Goal: Transaction & Acquisition: Purchase product/service

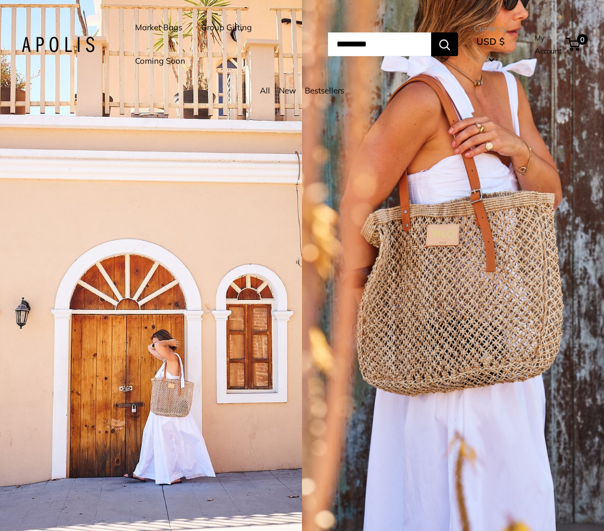
click at [152, 23] on link "Market Bags" at bounding box center [158, 27] width 47 height 15
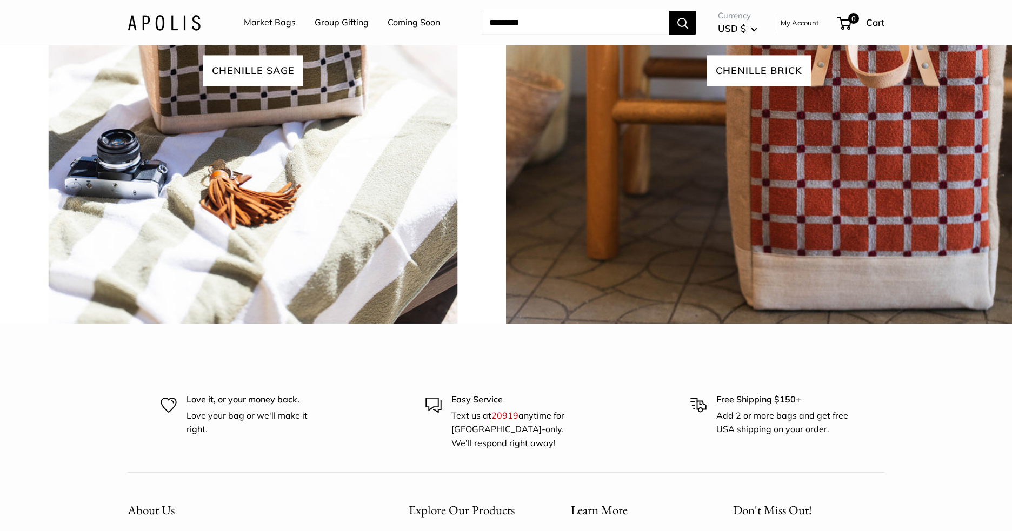
scroll to position [2360, 0]
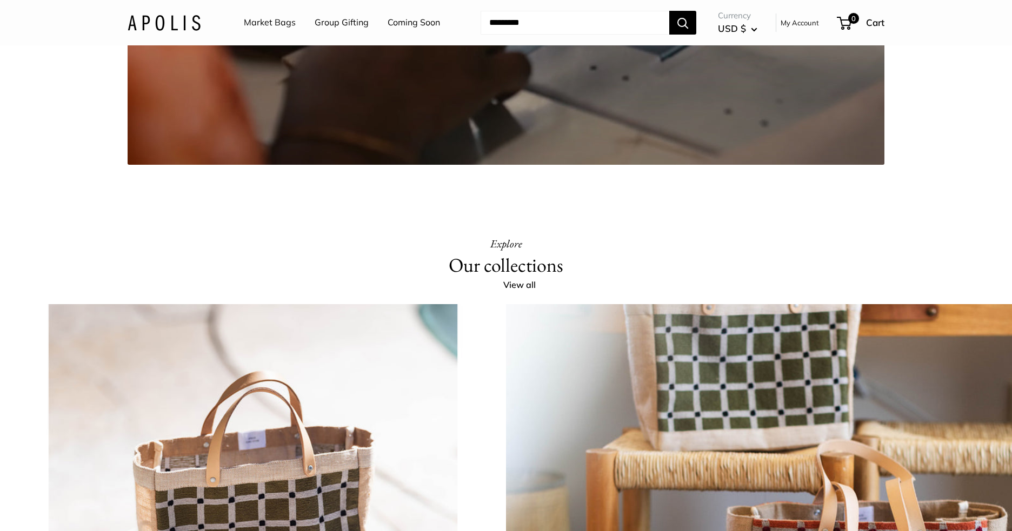
click at [271, 21] on link "Market Bags" at bounding box center [270, 23] width 52 height 16
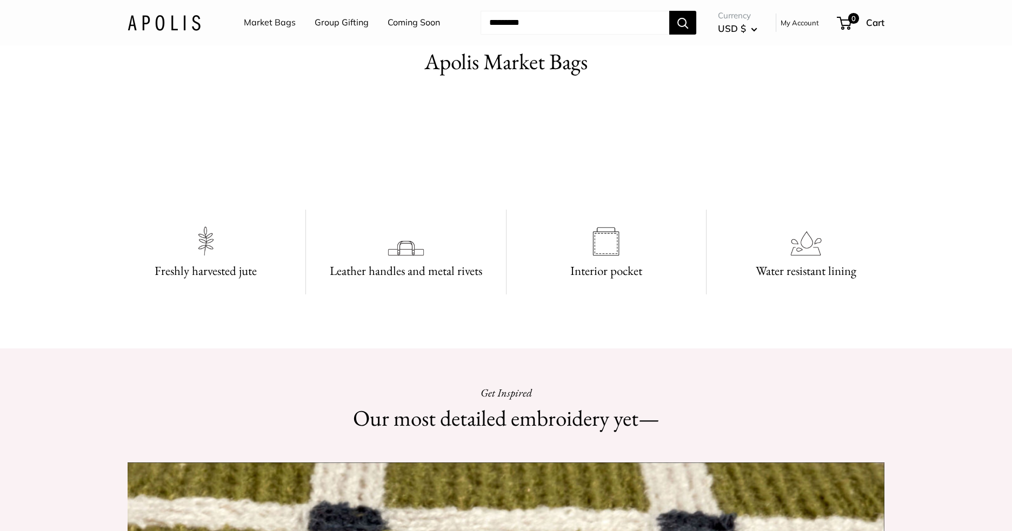
scroll to position [1189, 0]
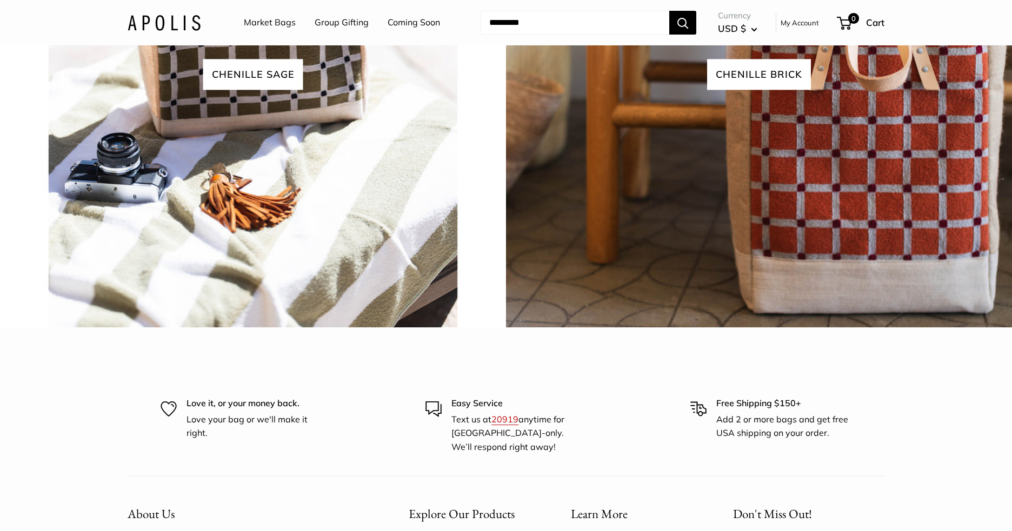
scroll to position [2864, 0]
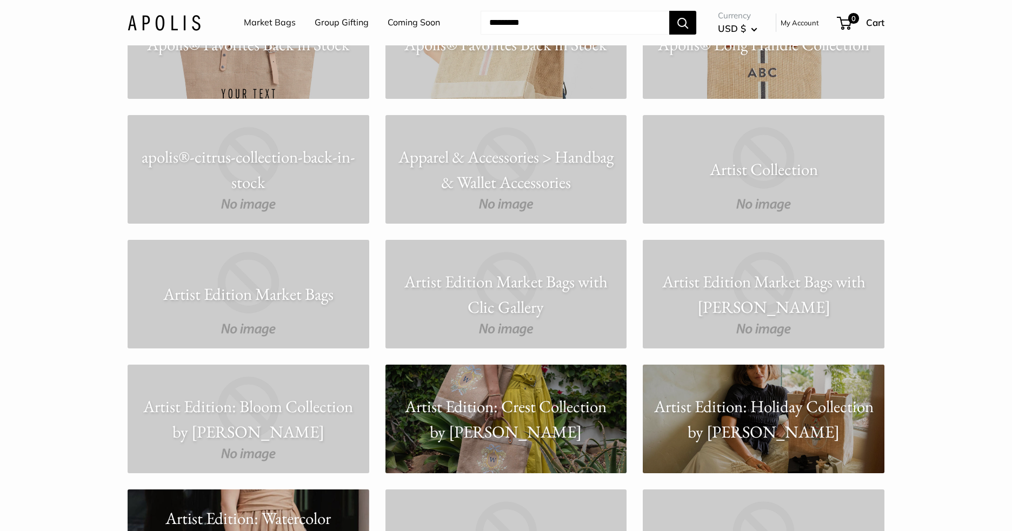
scroll to position [1189, 0]
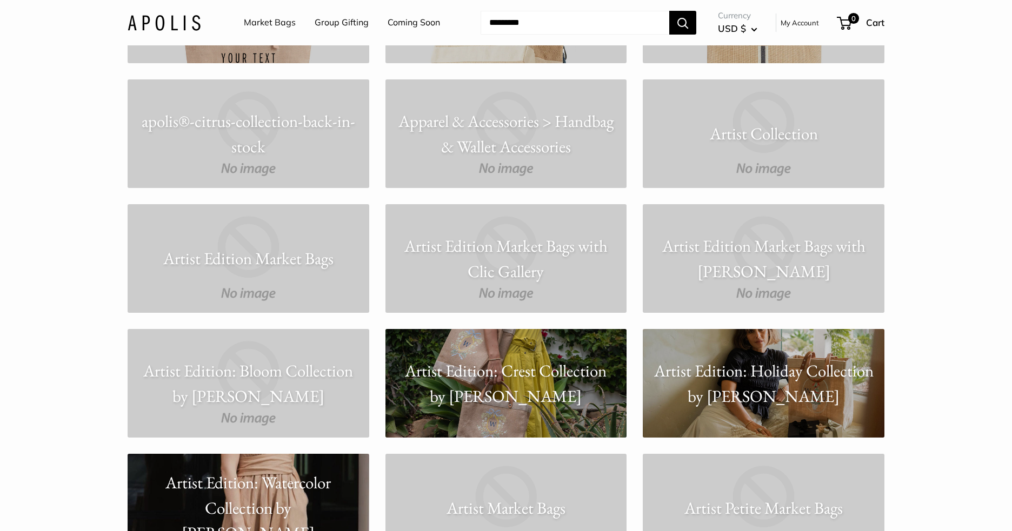
click at [761, 109] on link "Artist Collection" at bounding box center [764, 133] width 242 height 109
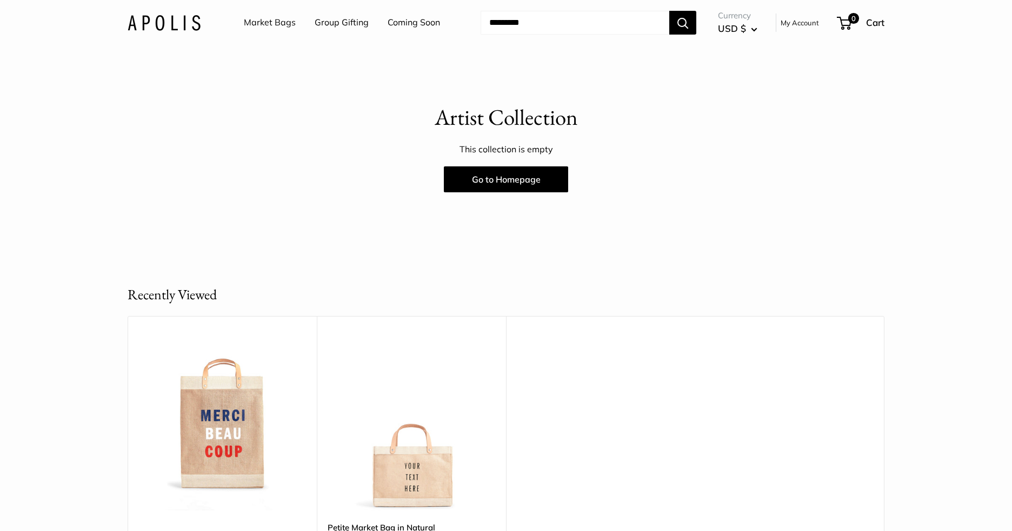
scroll to position [324, 0]
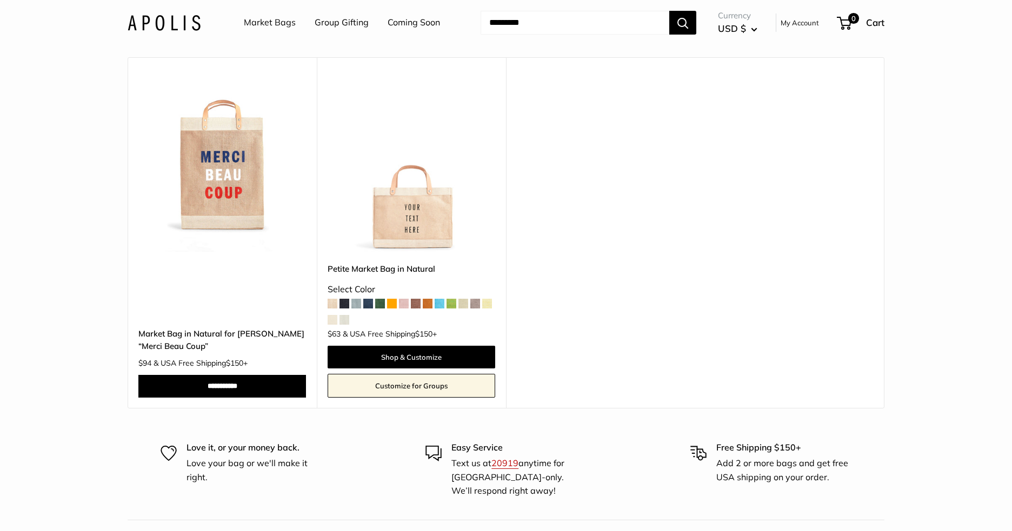
click at [0, 0] on img at bounding box center [0, 0] width 0 height 0
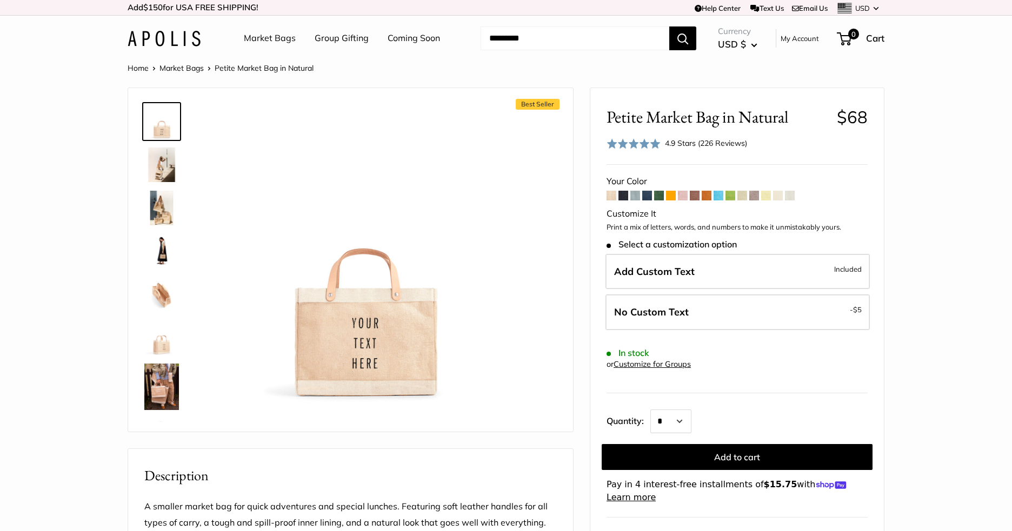
click at [170, 163] on img at bounding box center [161, 165] width 35 height 35
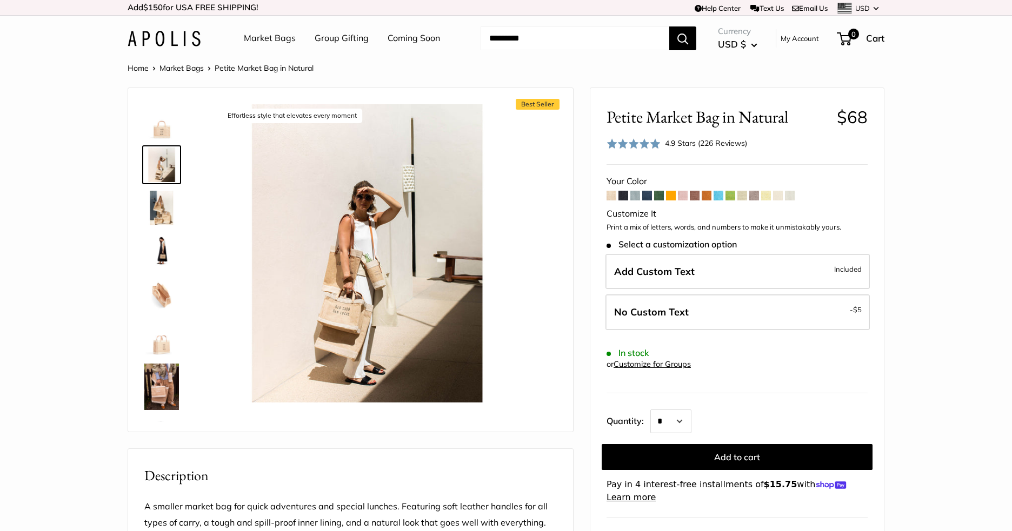
click at [163, 119] on img at bounding box center [161, 121] width 35 height 35
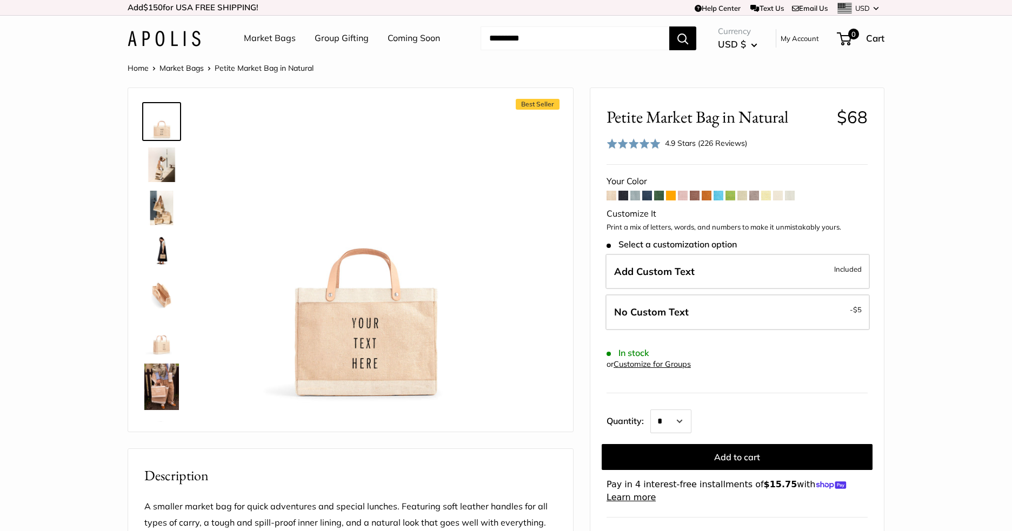
click at [161, 302] on img at bounding box center [161, 294] width 35 height 35
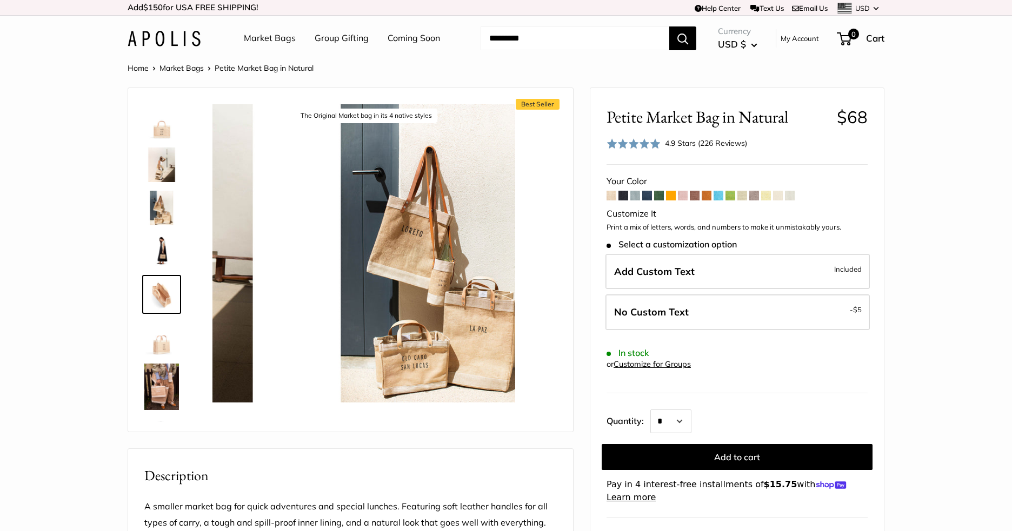
scroll to position [34, 0]
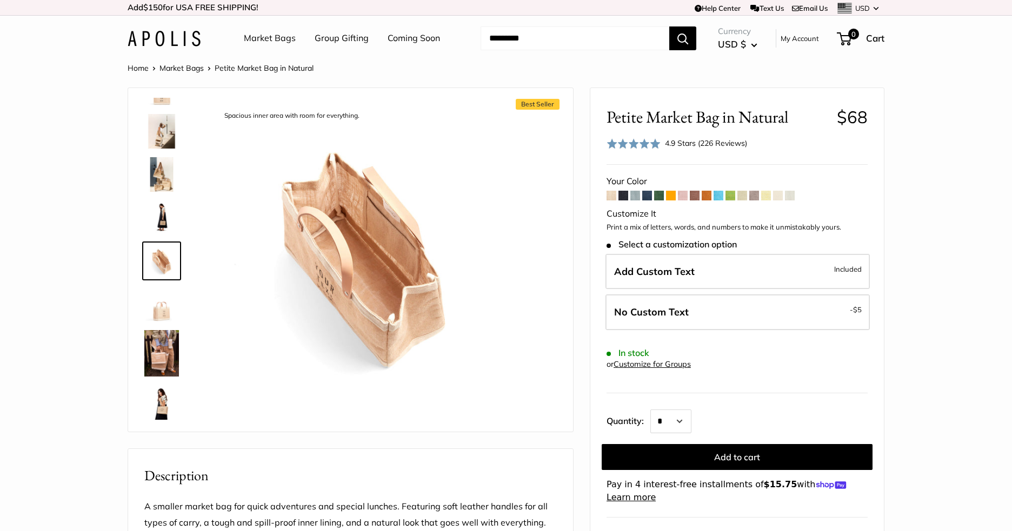
click at [157, 322] on link at bounding box center [161, 304] width 39 height 39
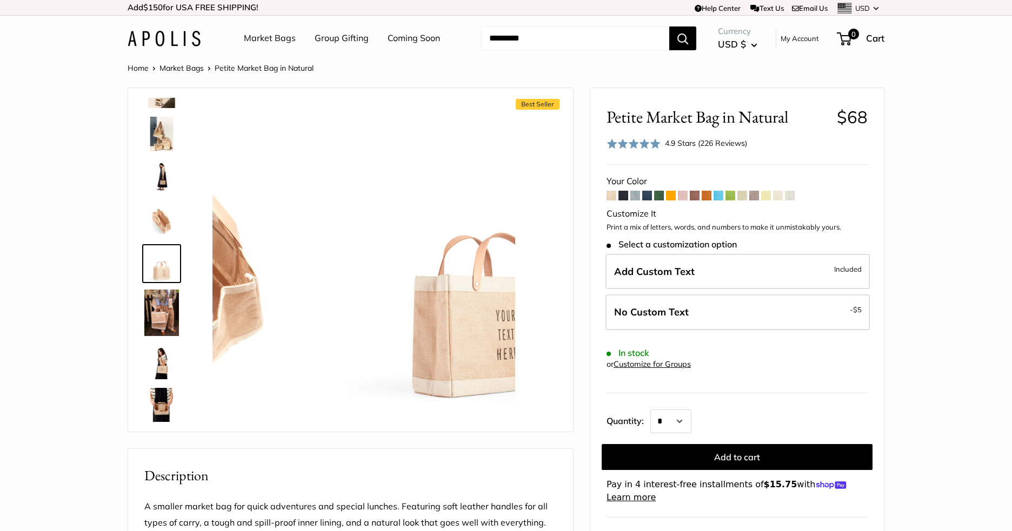
scroll to position [77, 0]
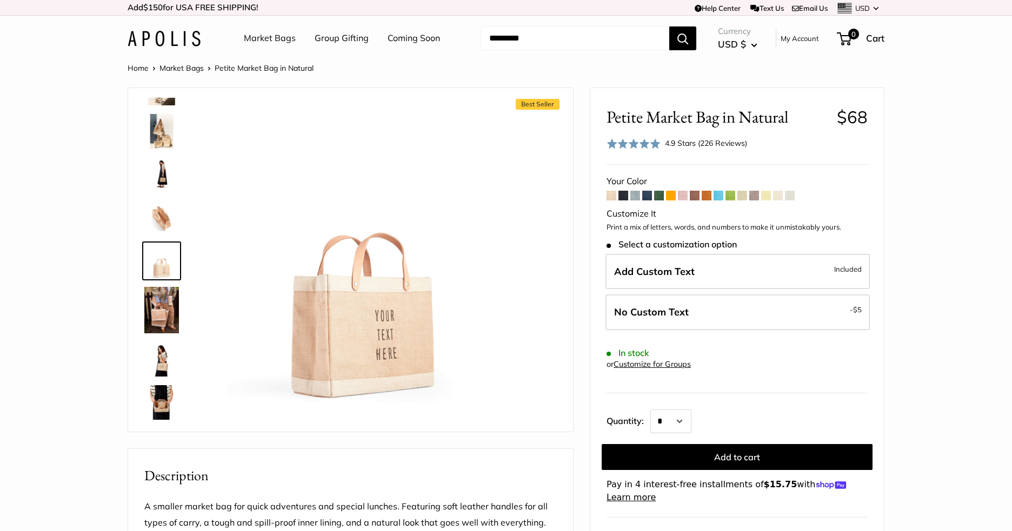
click at [171, 208] on img at bounding box center [161, 218] width 35 height 35
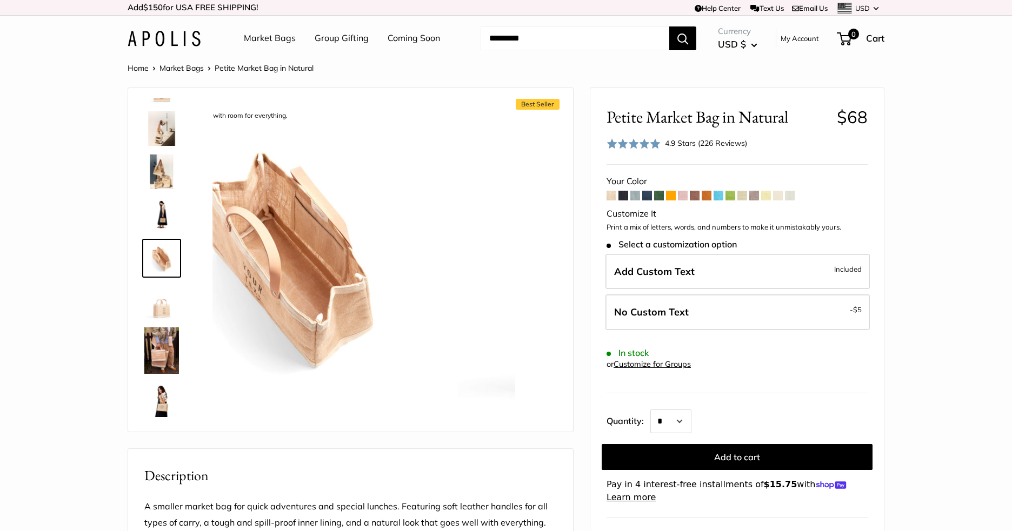
scroll to position [34, 0]
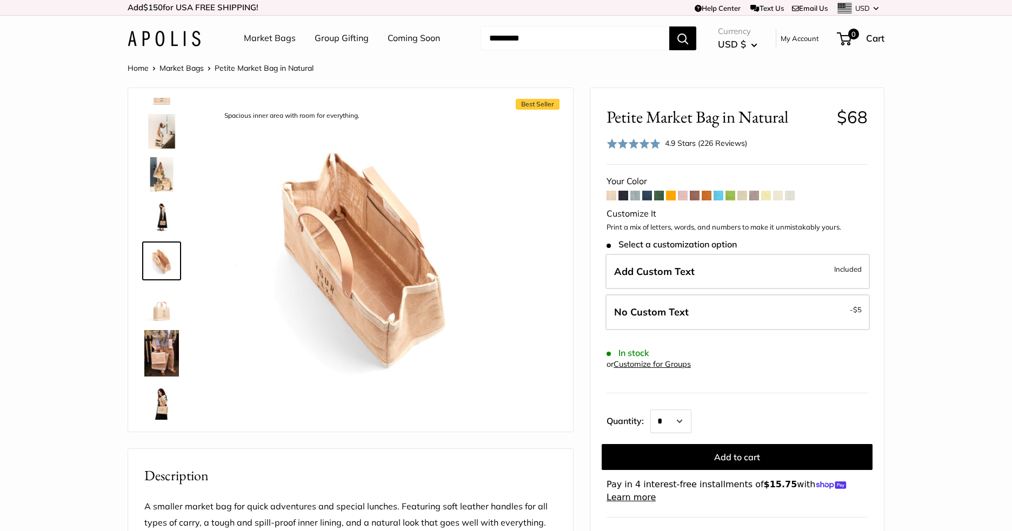
click at [166, 368] on img at bounding box center [161, 353] width 35 height 46
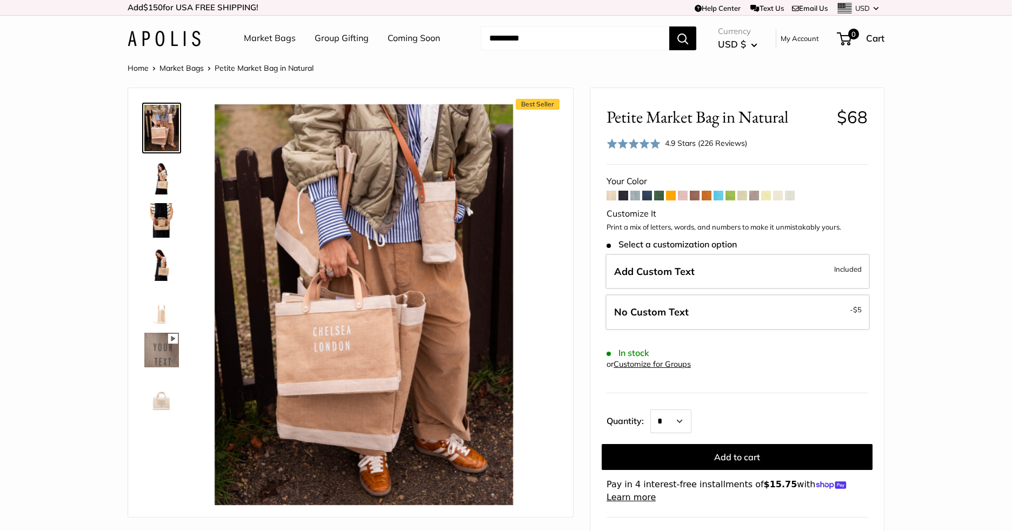
scroll to position [450, 0]
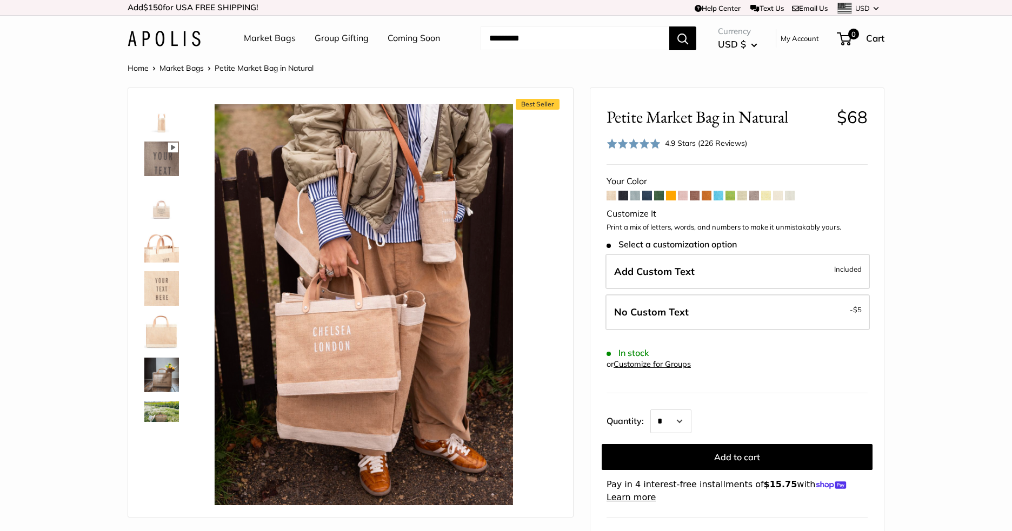
click at [164, 242] on img at bounding box center [161, 245] width 35 height 35
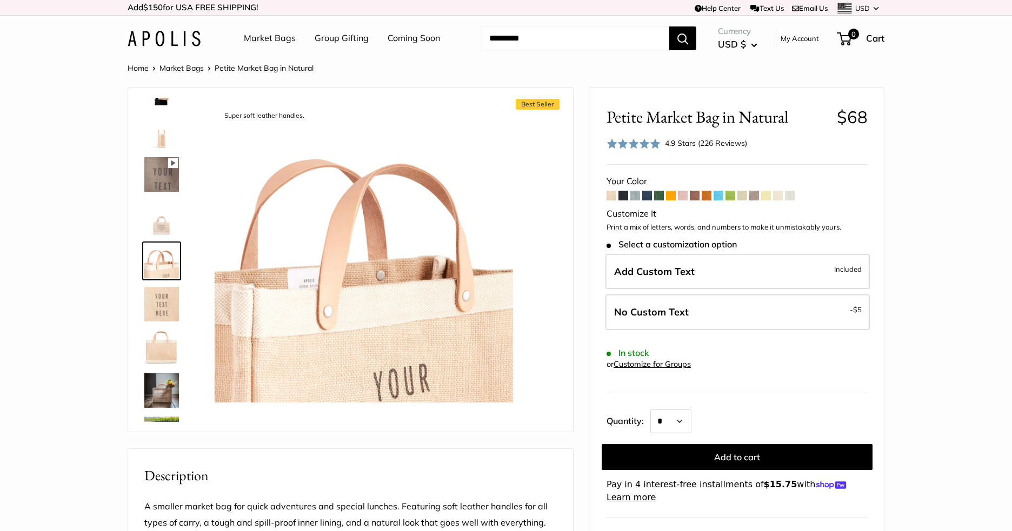
click at [162, 220] on img at bounding box center [161, 218] width 35 height 35
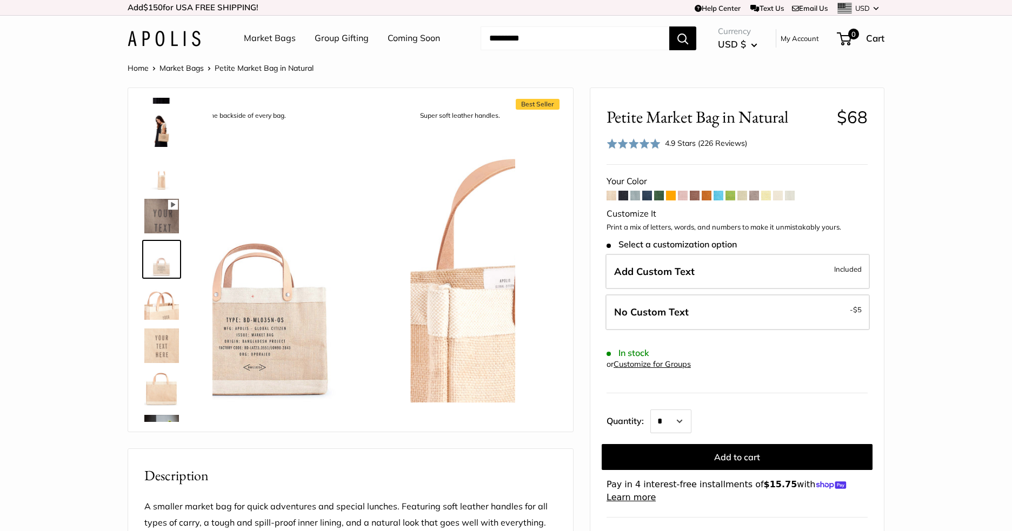
scroll to position [391, 0]
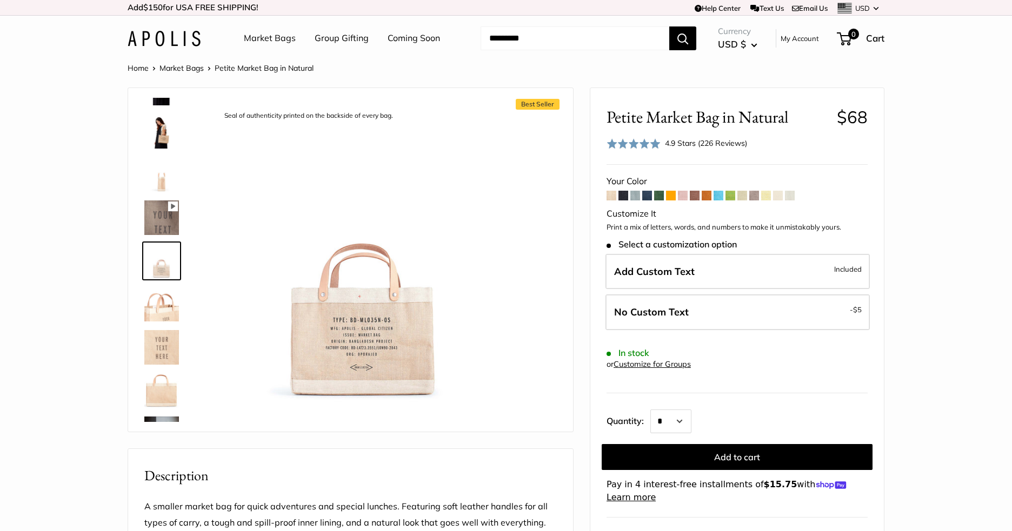
click at [192, 74] on li "Market Bags" at bounding box center [186, 68] width 55 height 14
click at [188, 56] on header "Market Bags Group Gifting Coming Soon Need help? Text Us: 20919 hello@apolisglo…" at bounding box center [506, 38] width 1012 height 45
click at [187, 69] on link "Market Bags" at bounding box center [181, 68] width 44 height 10
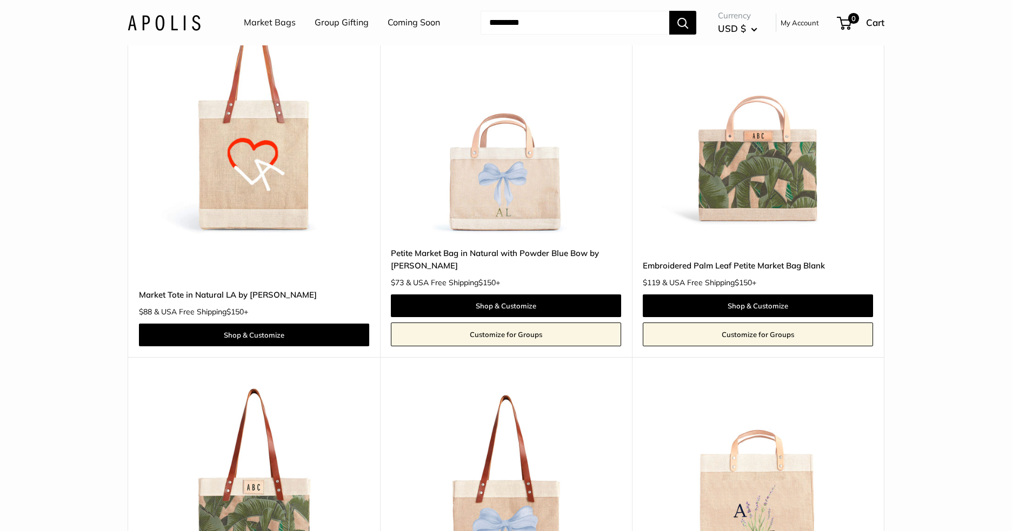
scroll to position [4648, 0]
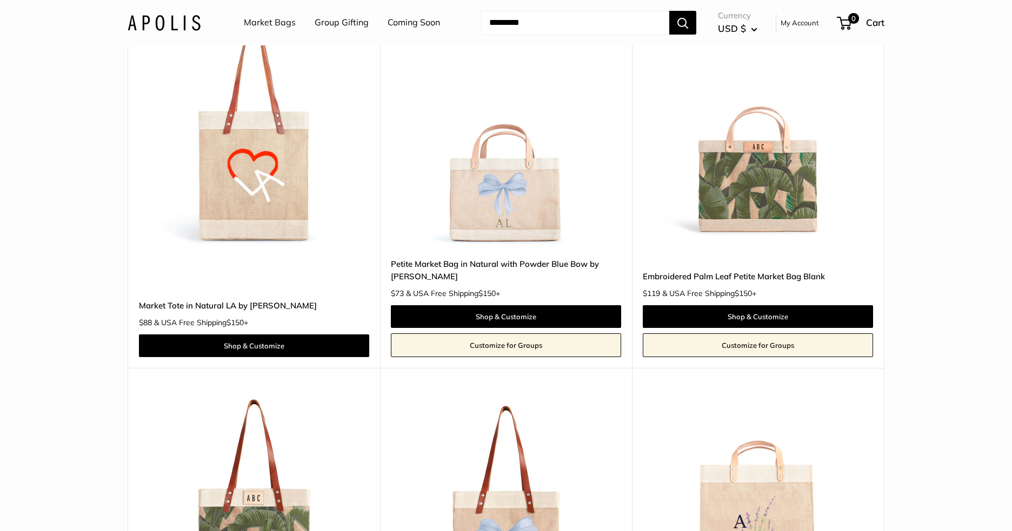
click at [0, 0] on img at bounding box center [0, 0] width 0 height 0
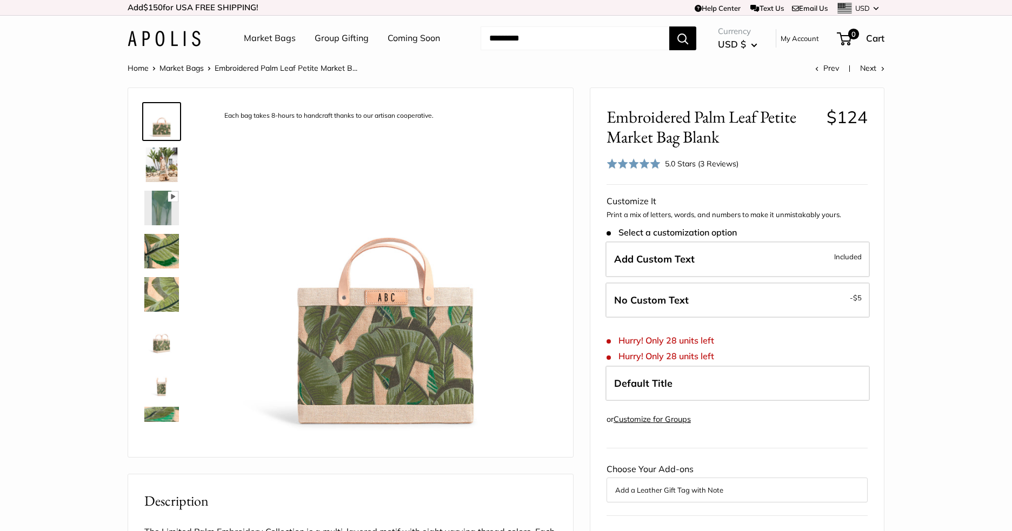
click at [156, 202] on img at bounding box center [161, 208] width 35 height 35
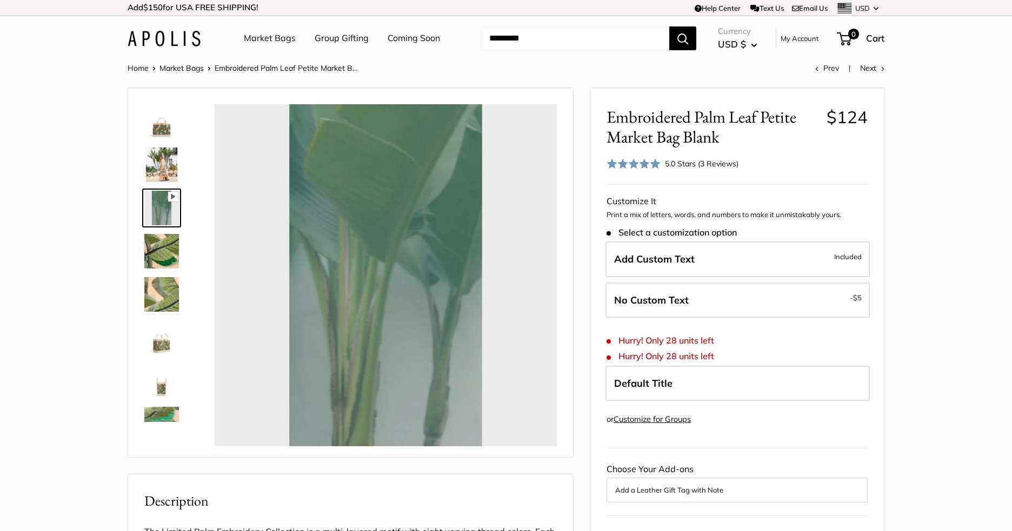
click at [151, 246] on img at bounding box center [161, 251] width 35 height 35
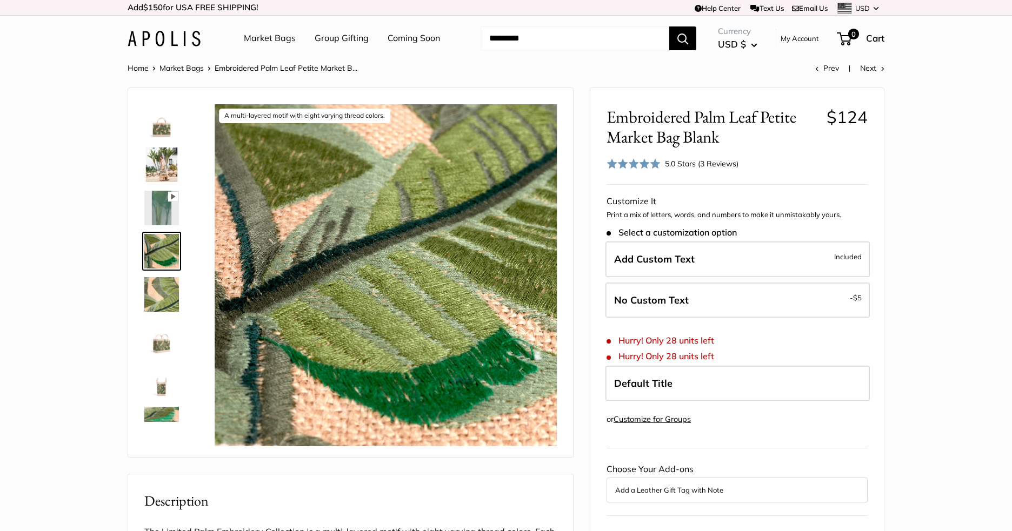
type input "*****"
click at [169, 306] on img at bounding box center [161, 294] width 35 height 35
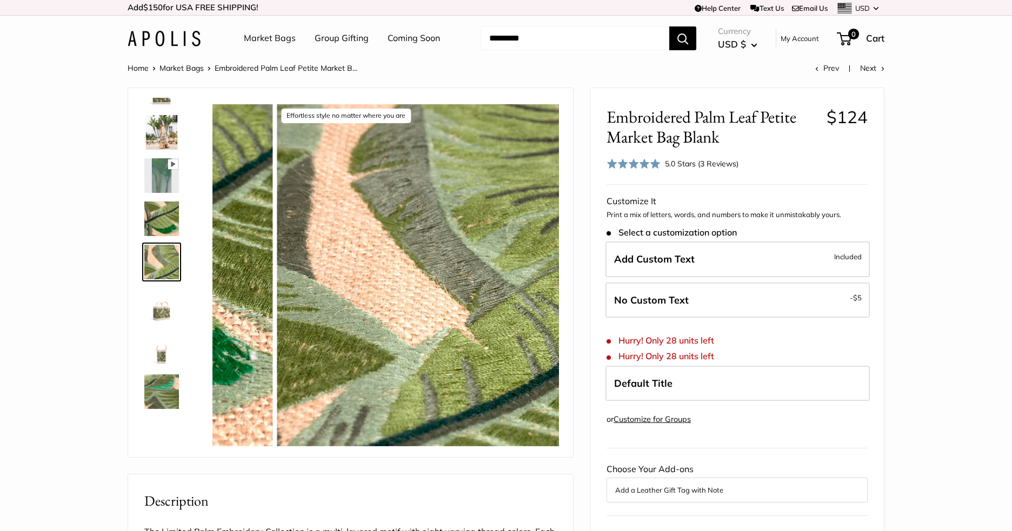
scroll to position [34, 0]
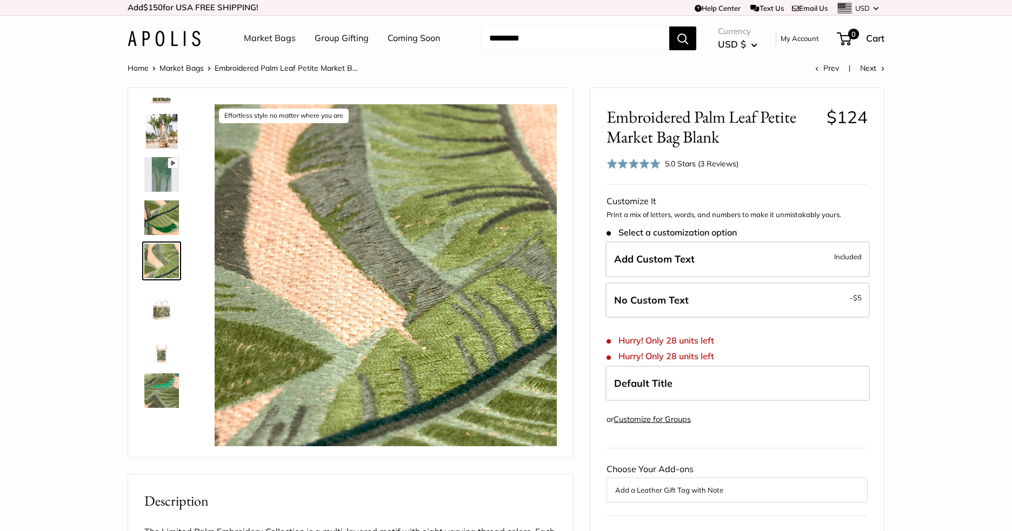
click at [172, 302] on img at bounding box center [161, 304] width 35 height 35
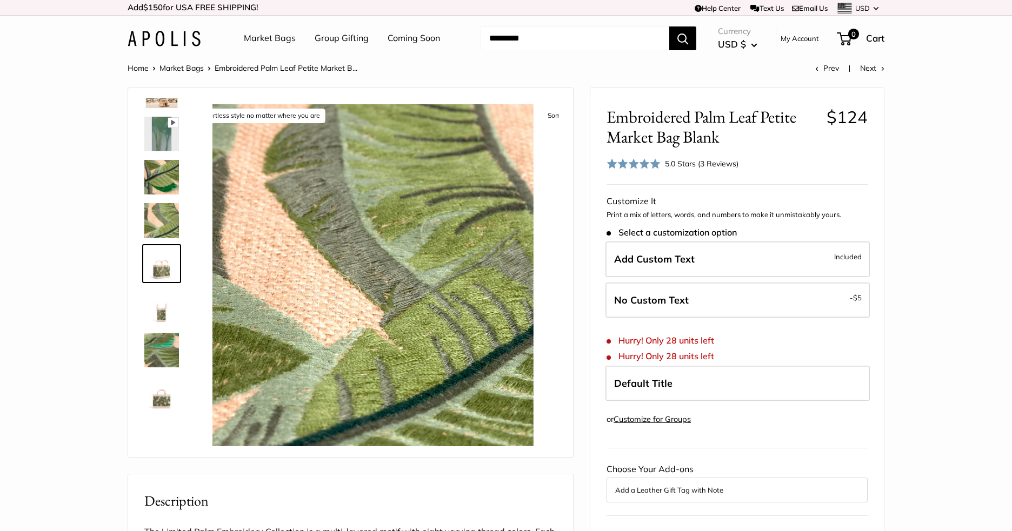
scroll to position [77, 0]
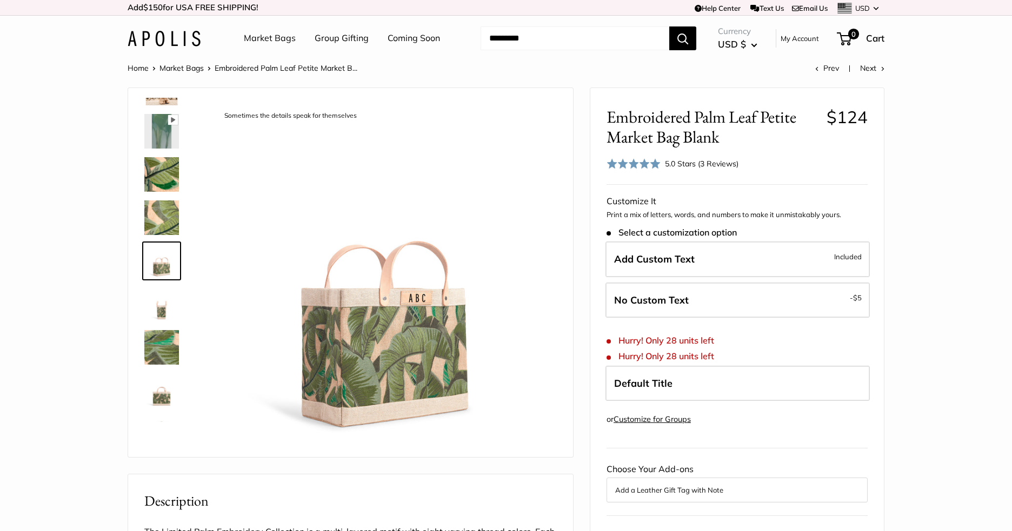
click at [163, 347] on img at bounding box center [161, 347] width 35 height 35
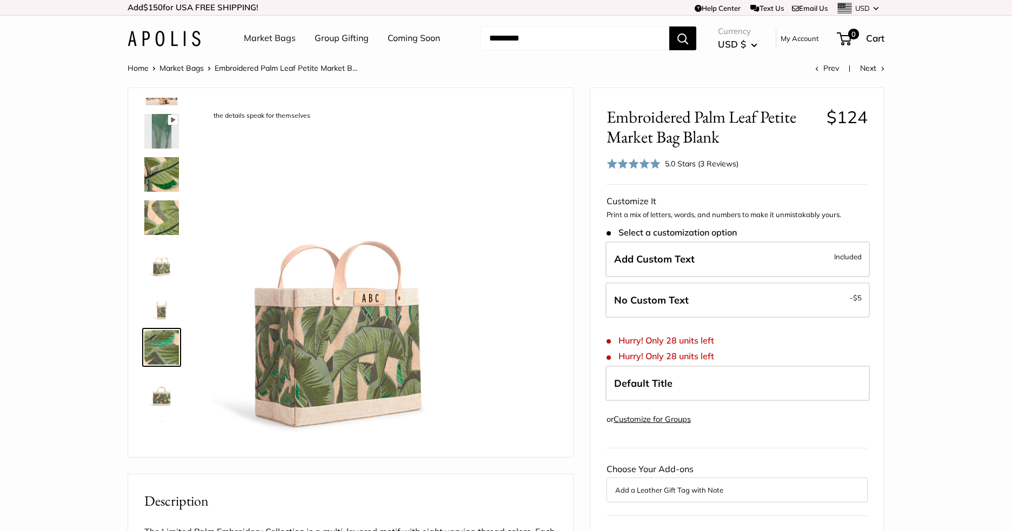
scroll to position [163, 0]
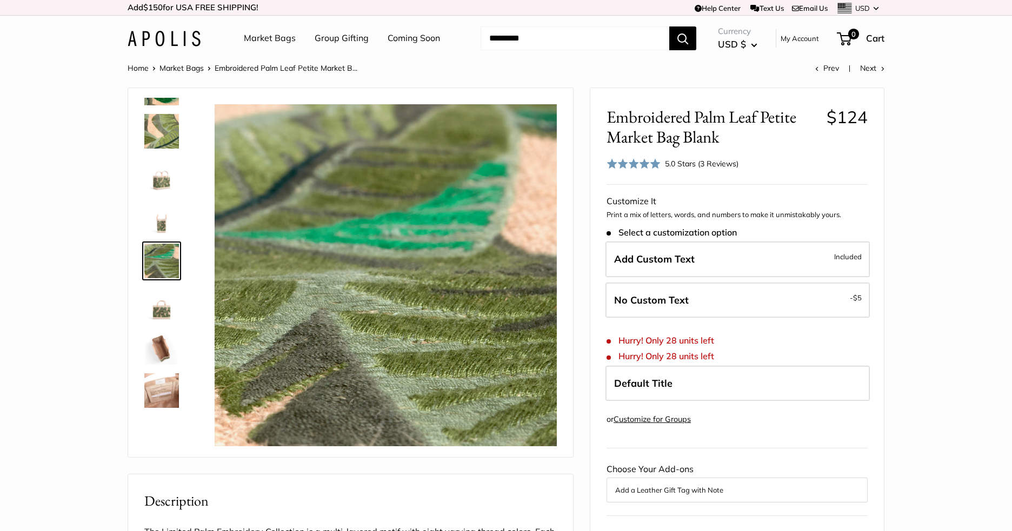
click at [174, 306] on img at bounding box center [161, 304] width 35 height 35
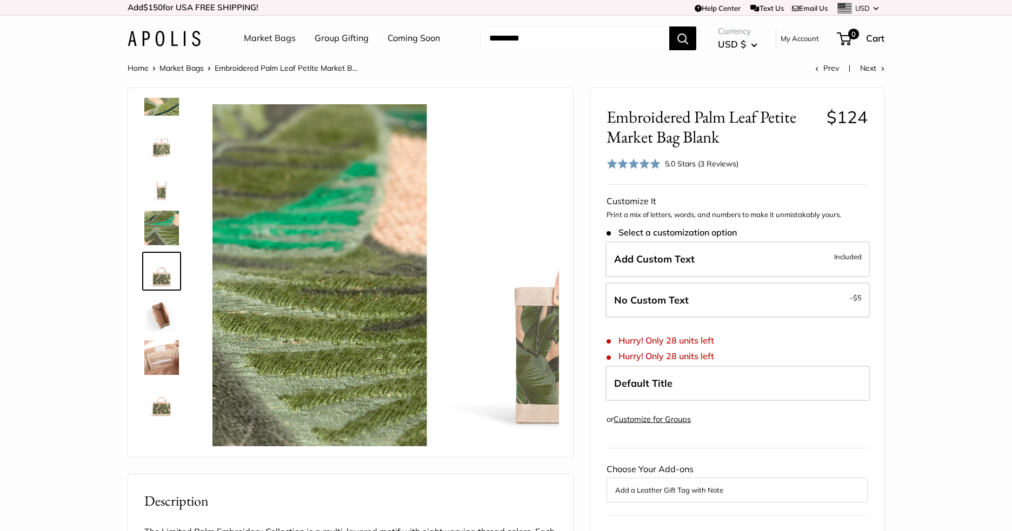
scroll to position [199, 0]
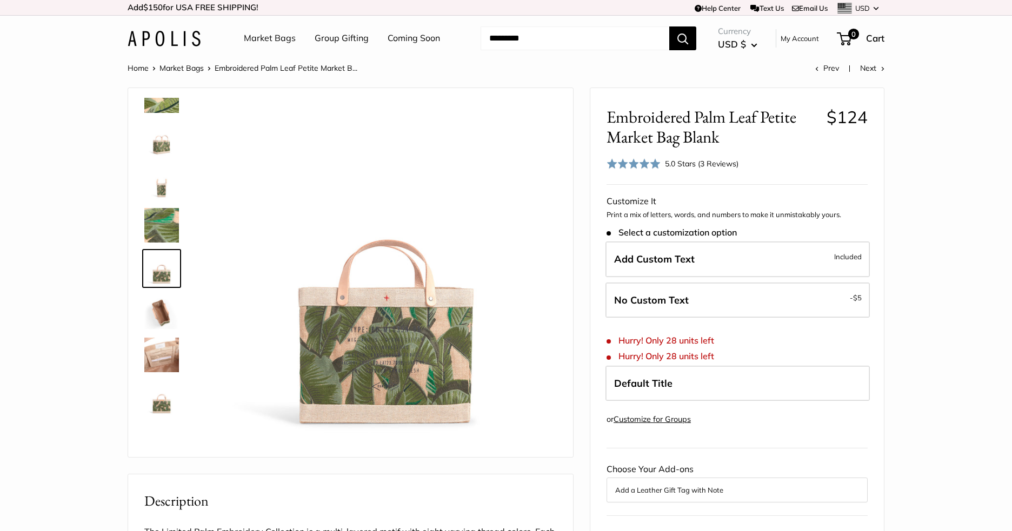
click at [162, 326] on img at bounding box center [161, 312] width 35 height 35
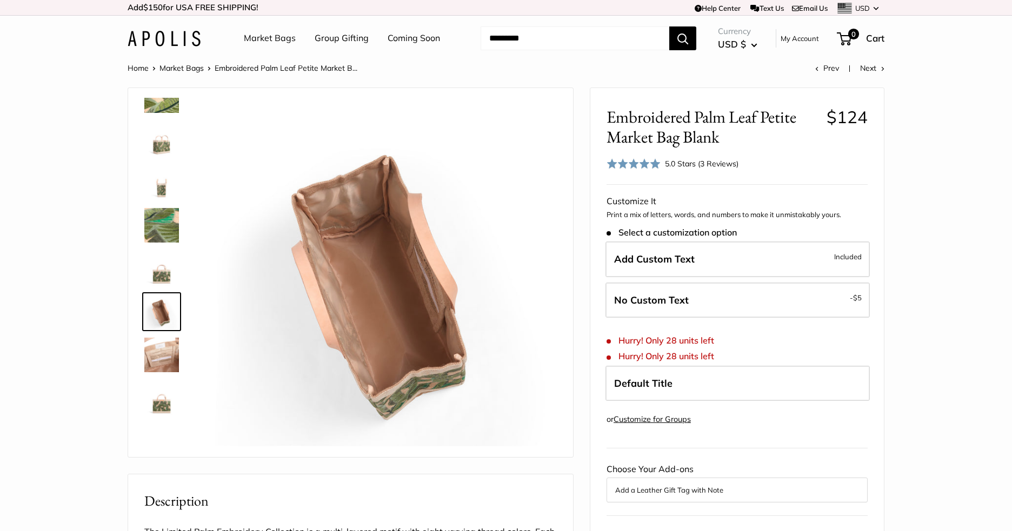
click at [162, 181] on img at bounding box center [161, 182] width 35 height 35
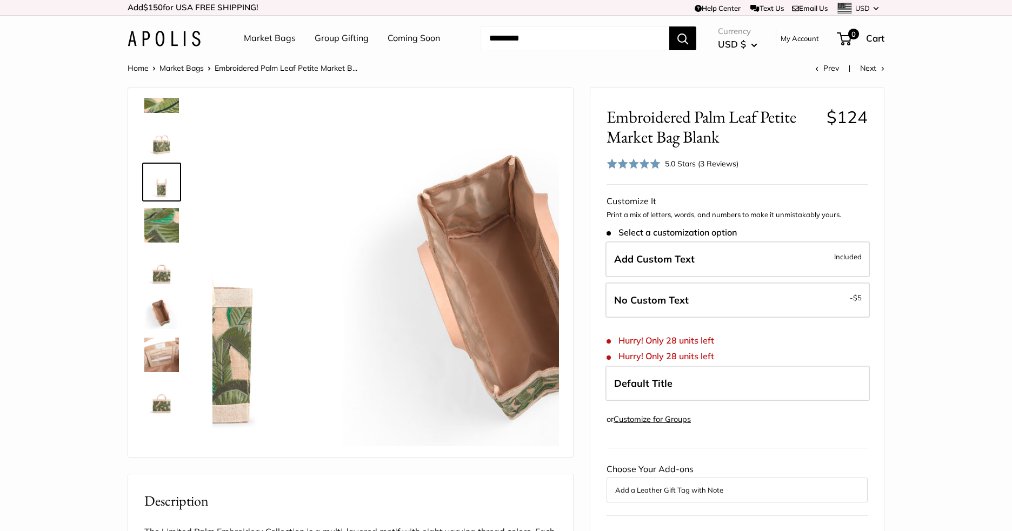
scroll to position [120, 0]
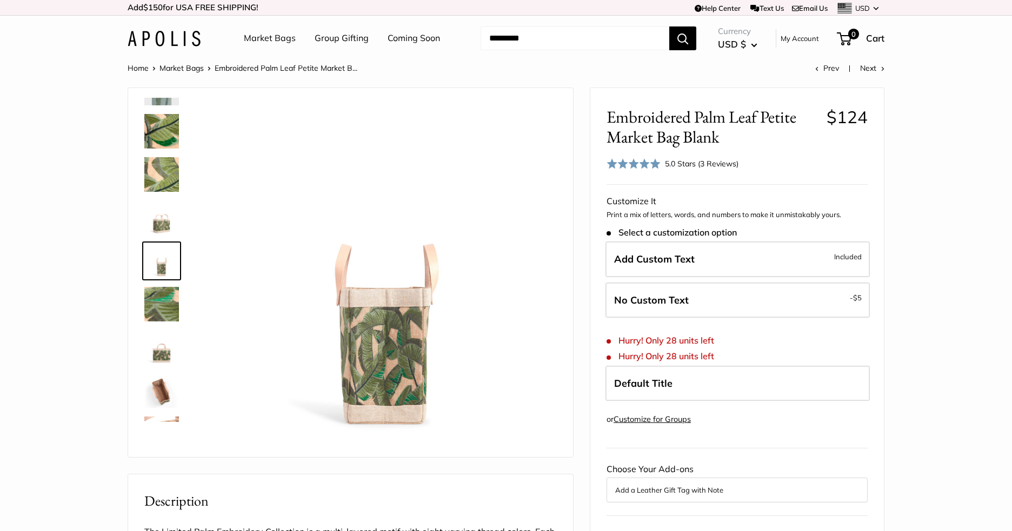
click at [162, 165] on img at bounding box center [161, 174] width 35 height 35
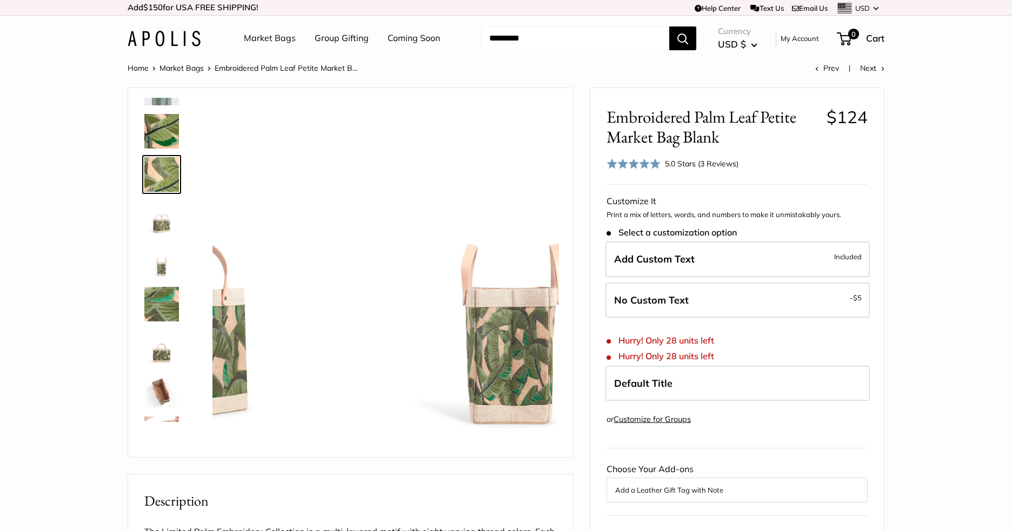
scroll to position [34, 0]
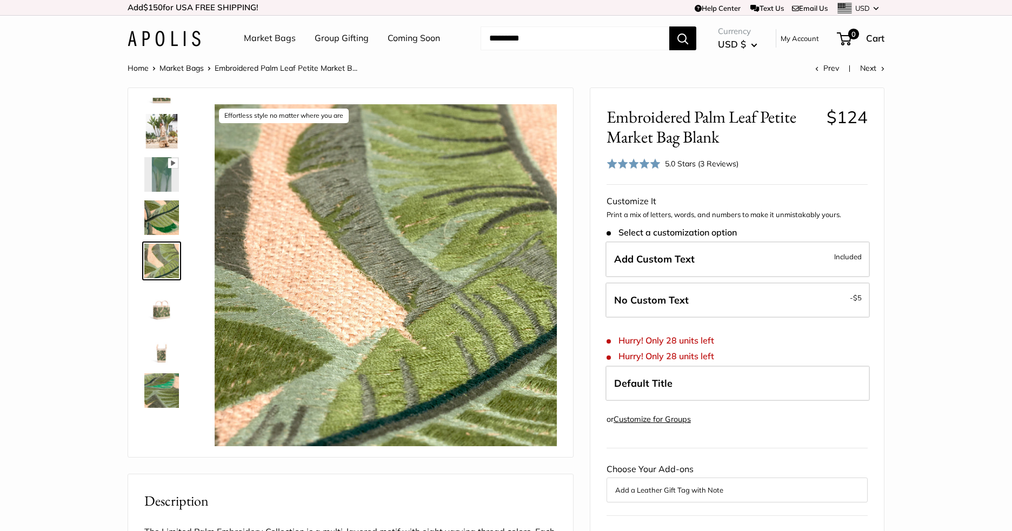
click at [164, 319] on img at bounding box center [161, 304] width 35 height 35
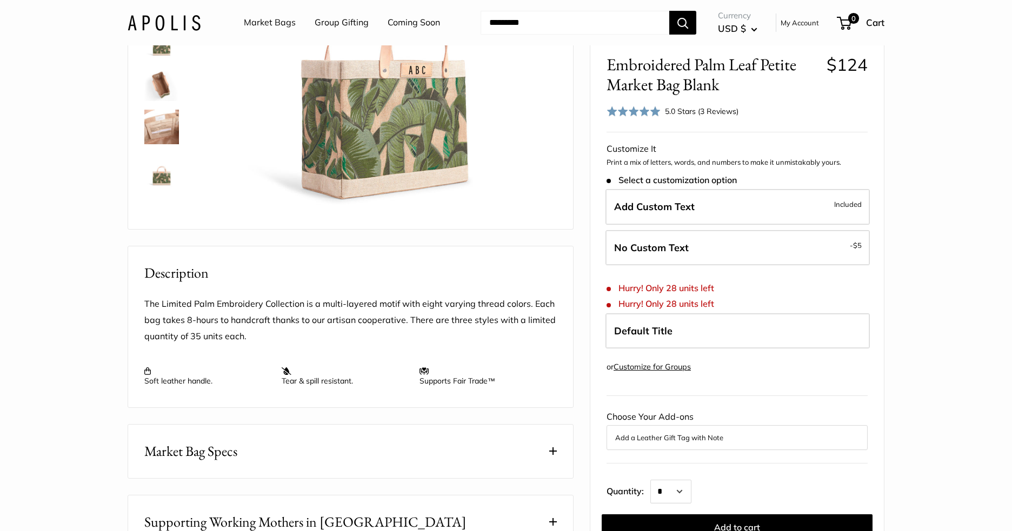
scroll to position [162, 0]
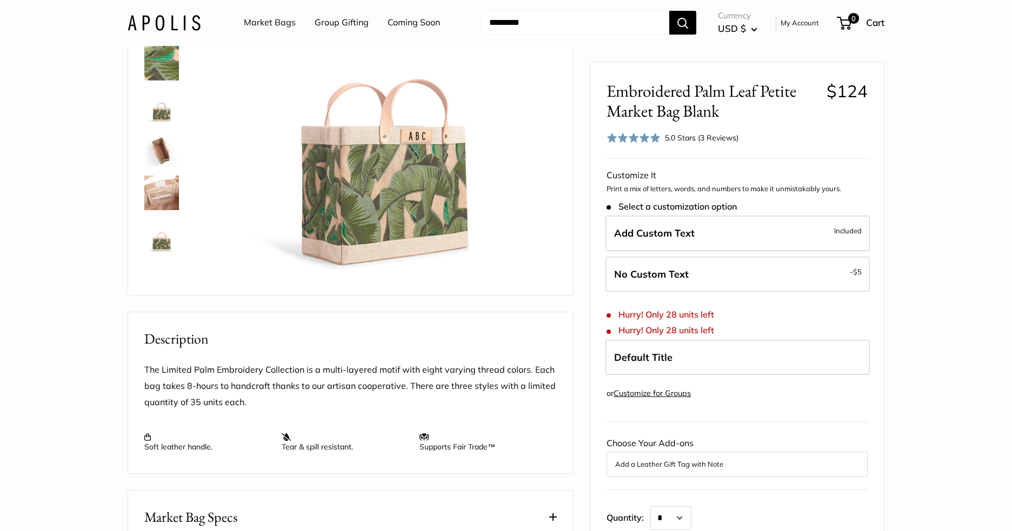
drag, startPoint x: 982, startPoint y: 148, endPoint x: 977, endPoint y: 150, distance: 5.8
click at [980, 148] on section "Home Market Bags Embroidered Palm Leaf Petite Market B... Prev Next Each bag ta…" at bounding box center [506, 364] width 1012 height 930
click at [162, 112] on img at bounding box center [161, 106] width 35 height 35
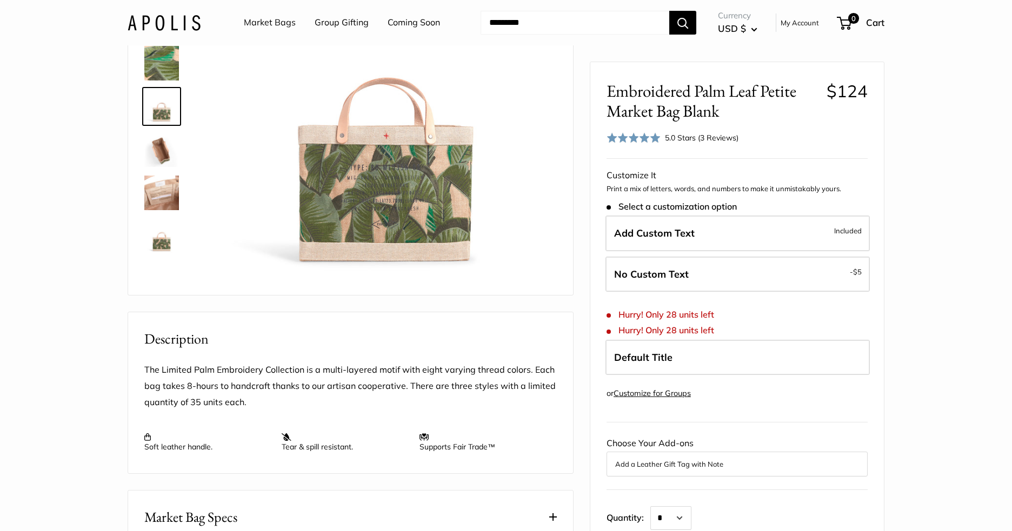
click at [165, 137] on img at bounding box center [161, 149] width 35 height 35
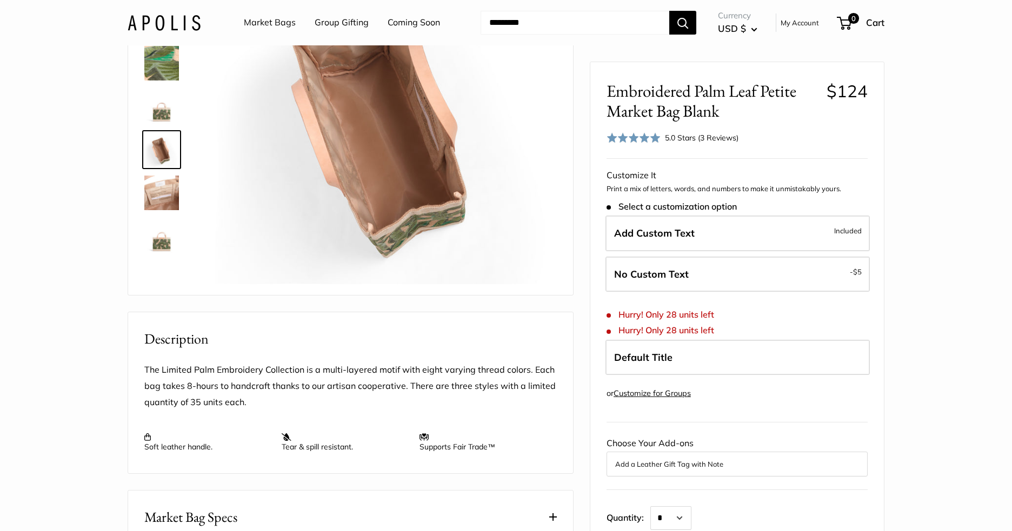
click at [165, 203] on img at bounding box center [161, 193] width 35 height 35
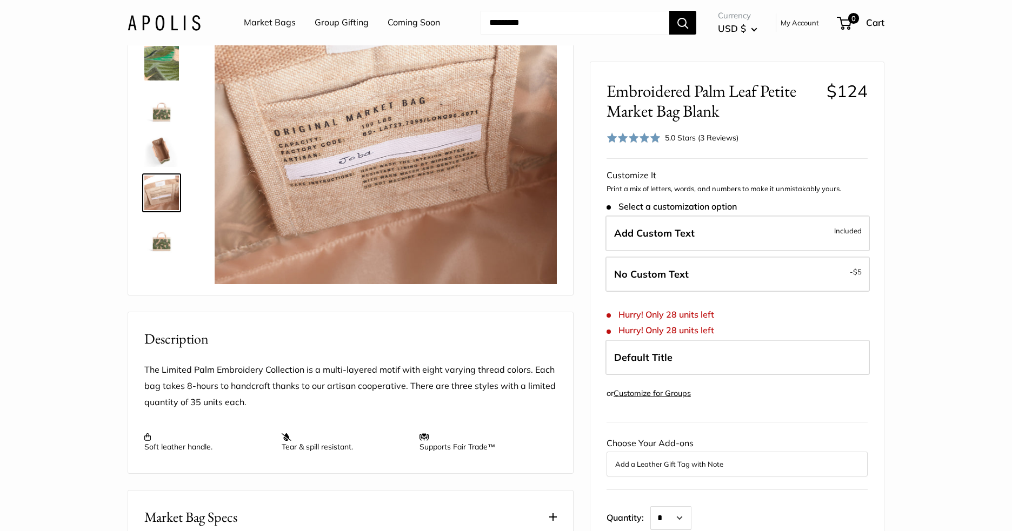
click at [161, 243] on img at bounding box center [161, 236] width 35 height 35
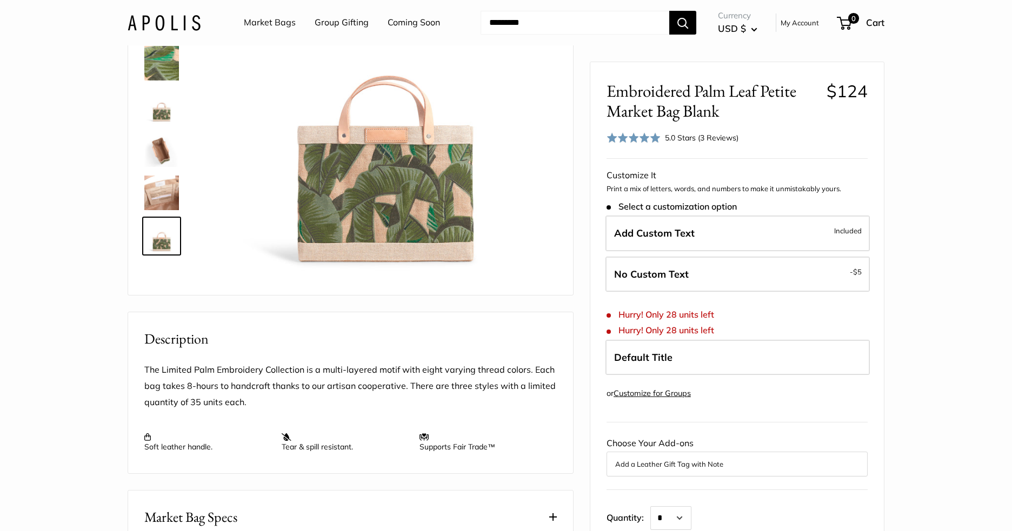
click at [164, 146] on img at bounding box center [161, 149] width 35 height 35
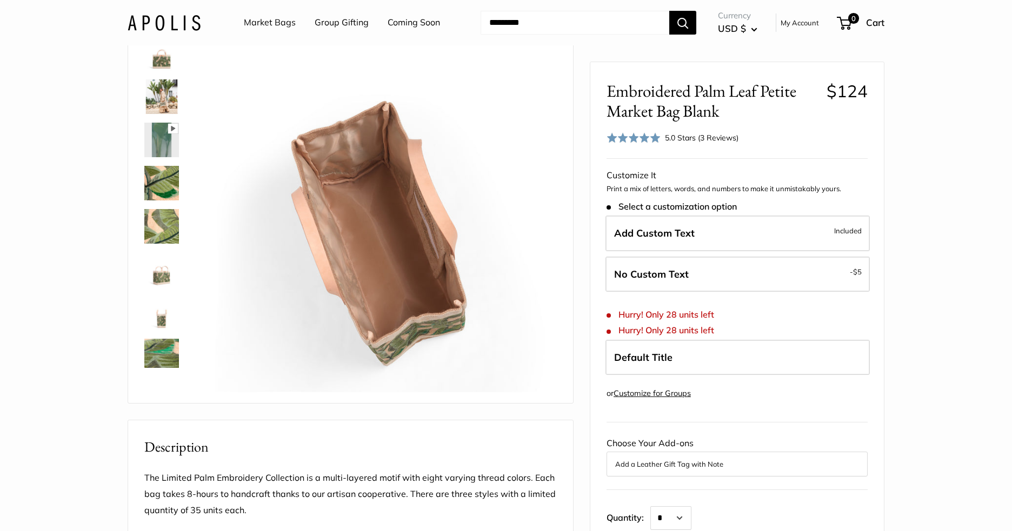
scroll to position [0, 0]
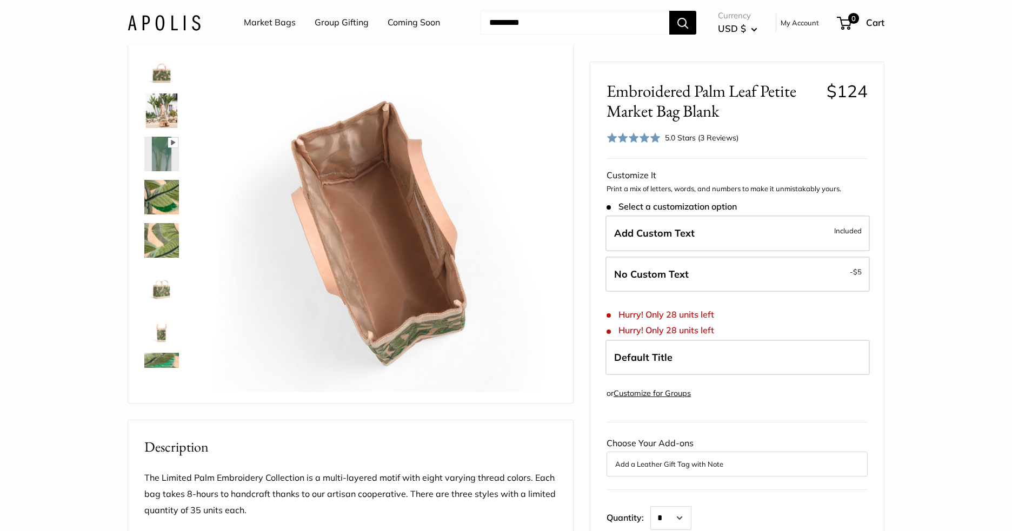
click at [164, 69] on img at bounding box center [161, 67] width 35 height 35
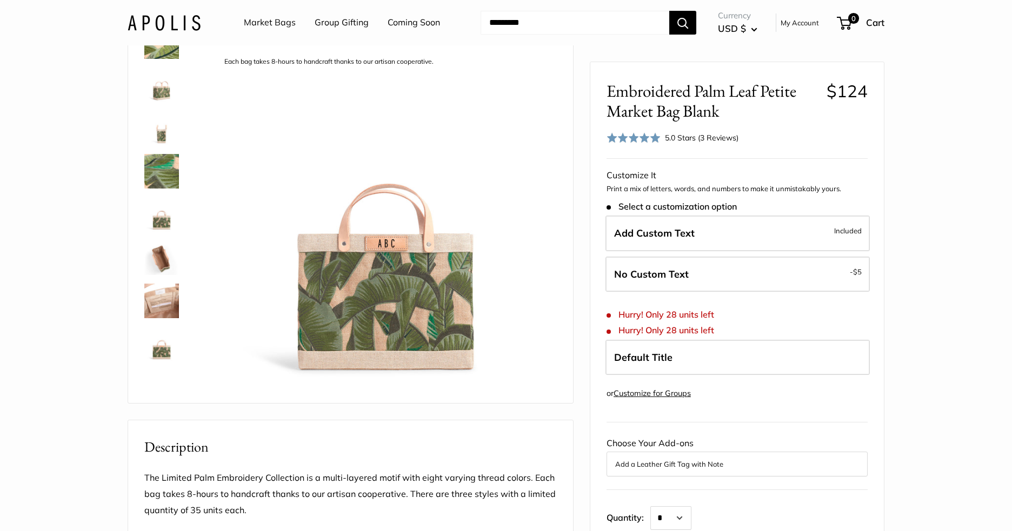
click at [149, 161] on img at bounding box center [161, 171] width 35 height 35
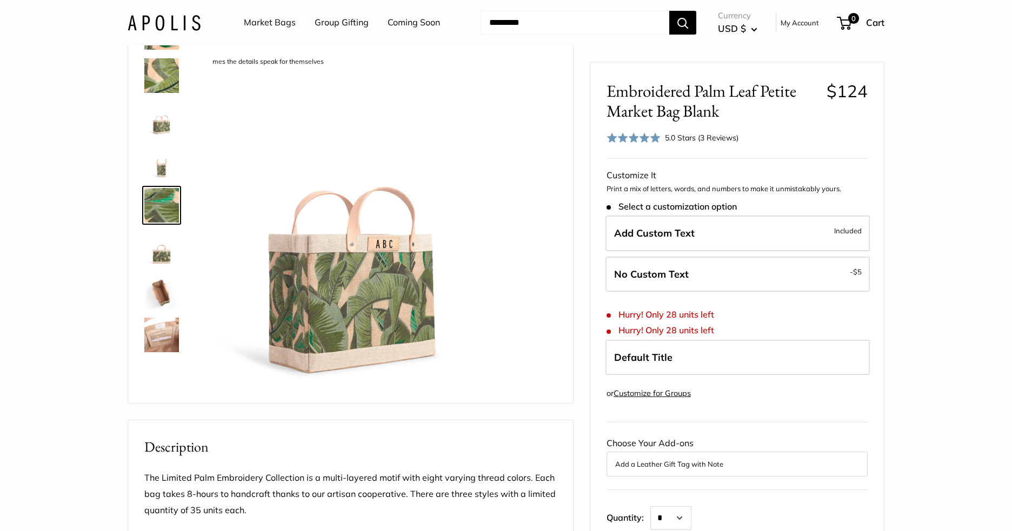
scroll to position [163, 0]
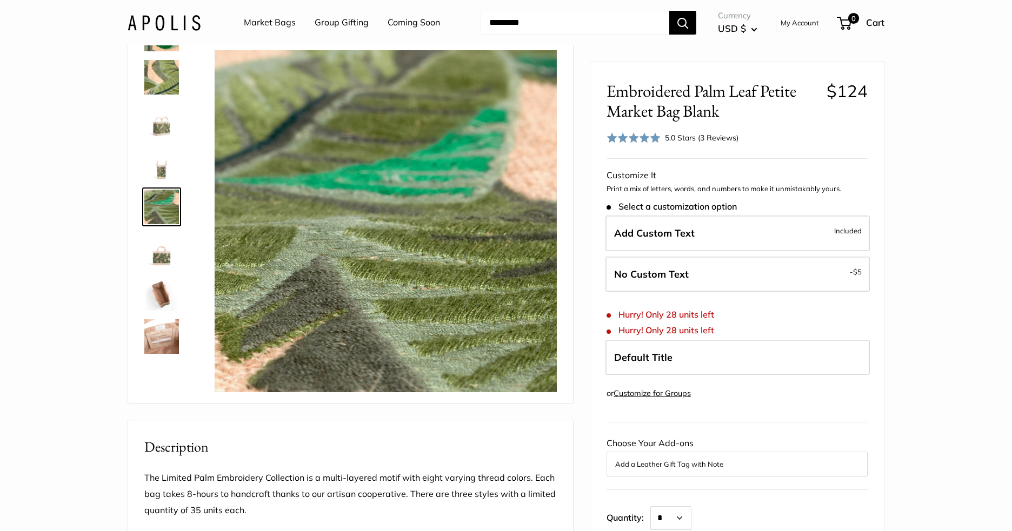
click at [165, 117] on img at bounding box center [161, 120] width 35 height 35
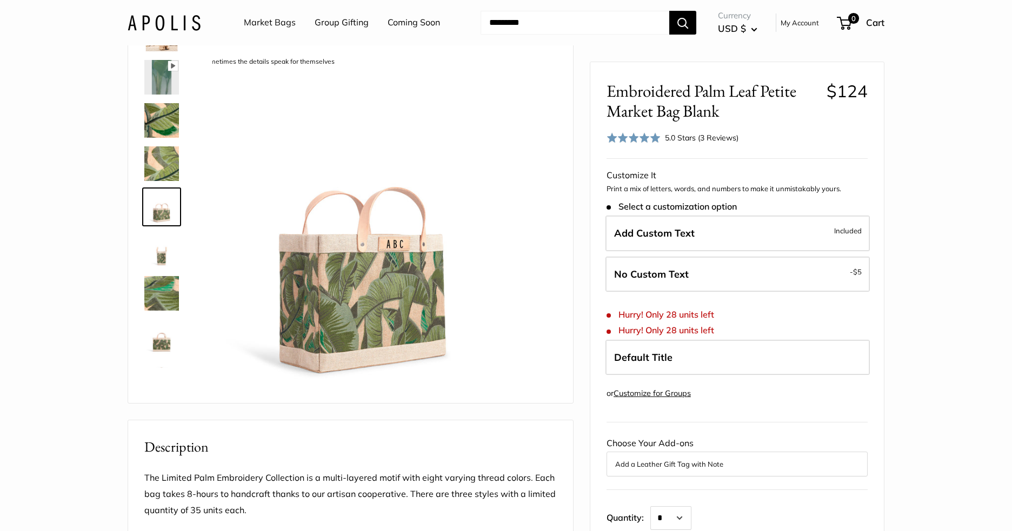
click at [165, 94] on img at bounding box center [161, 77] width 35 height 35
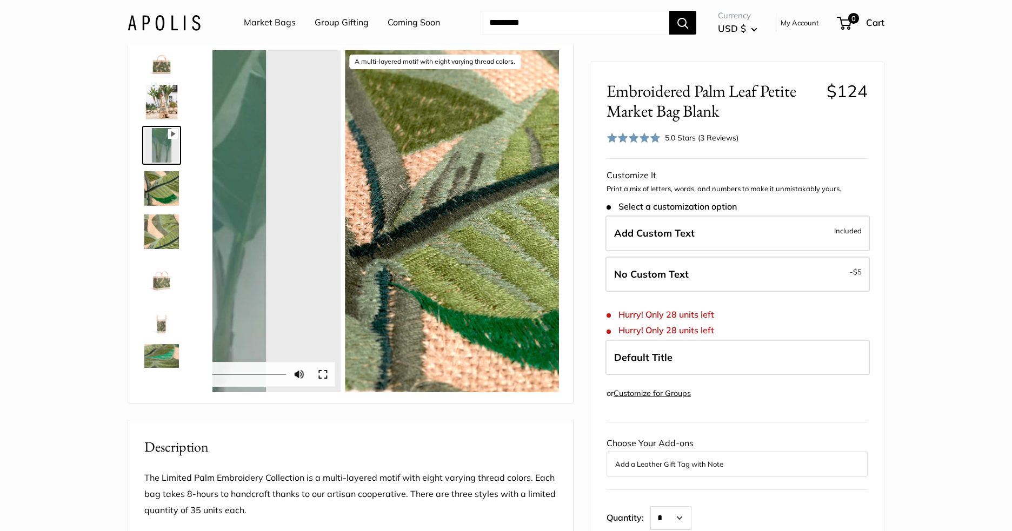
scroll to position [0, 0]
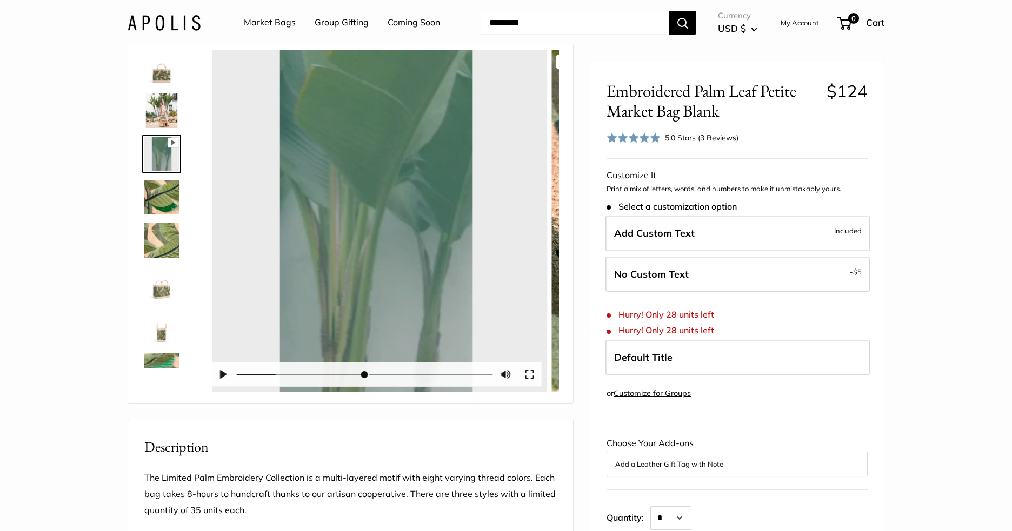
click at [163, 195] on img at bounding box center [161, 197] width 35 height 35
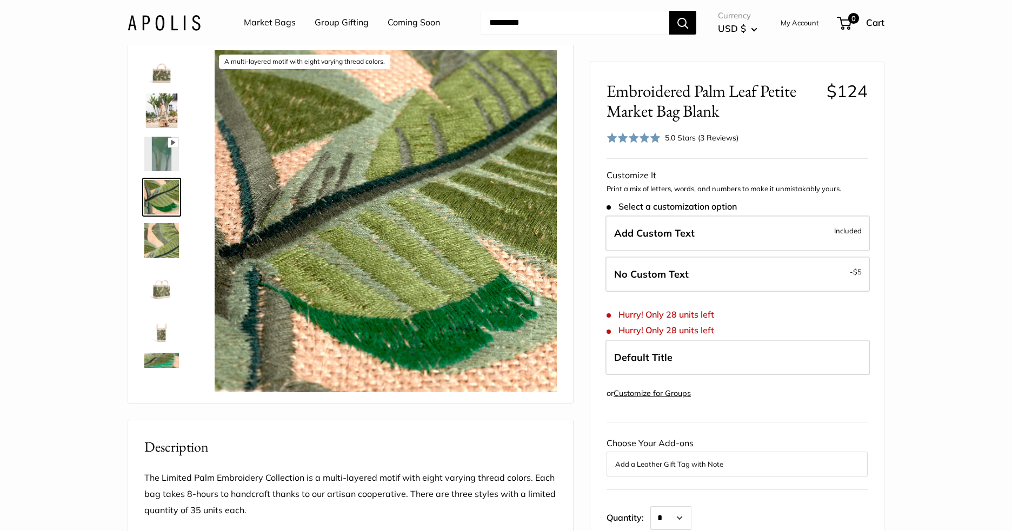
click at [158, 243] on img at bounding box center [161, 240] width 35 height 35
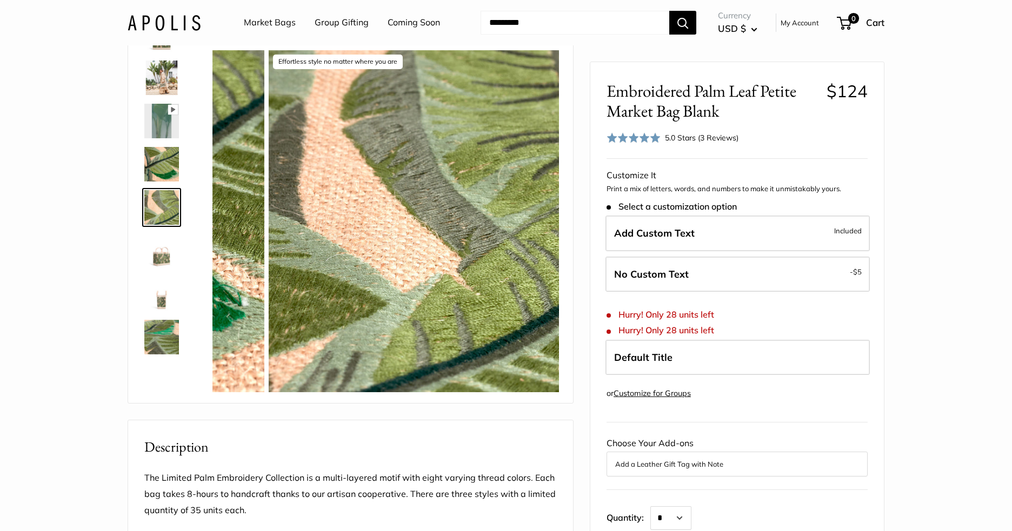
scroll to position [34, 0]
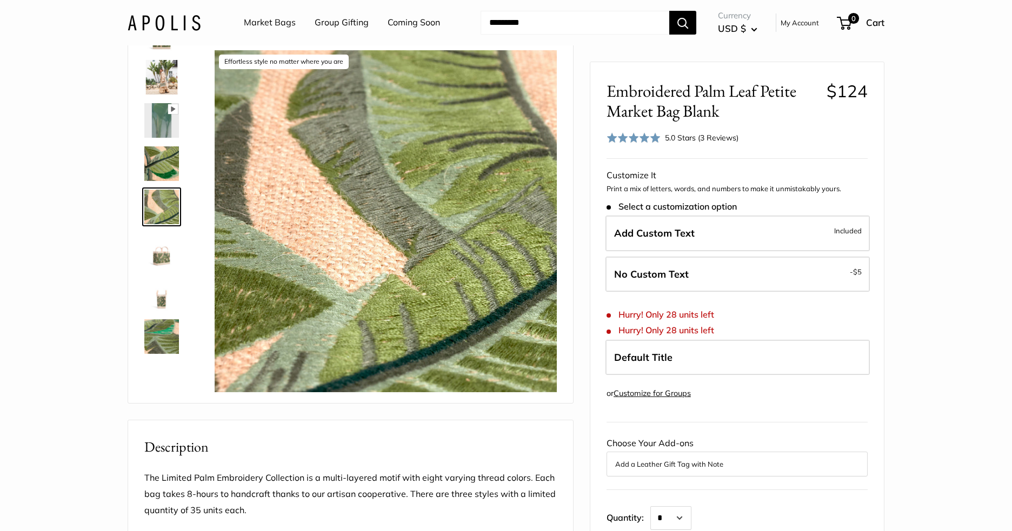
click at [177, 341] on img at bounding box center [161, 336] width 35 height 35
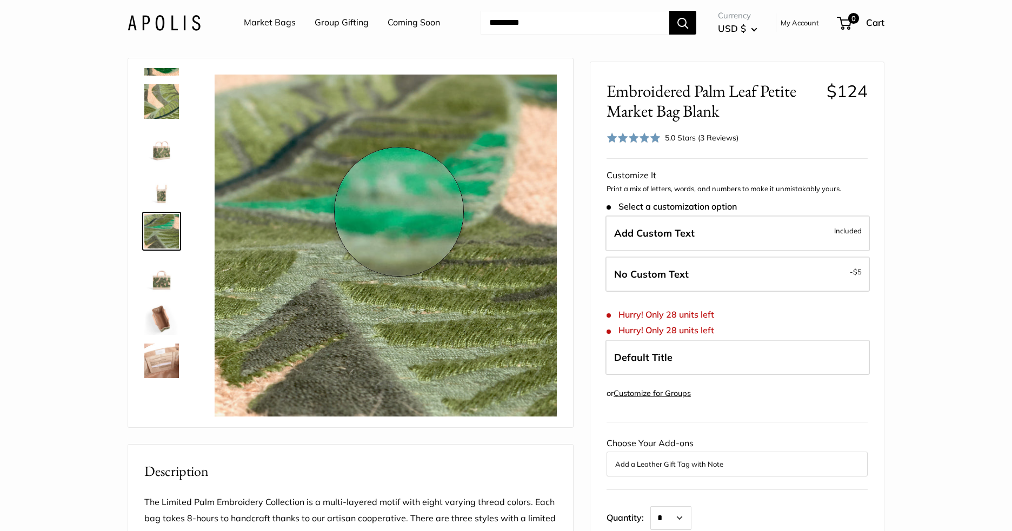
scroll to position [0, 0]
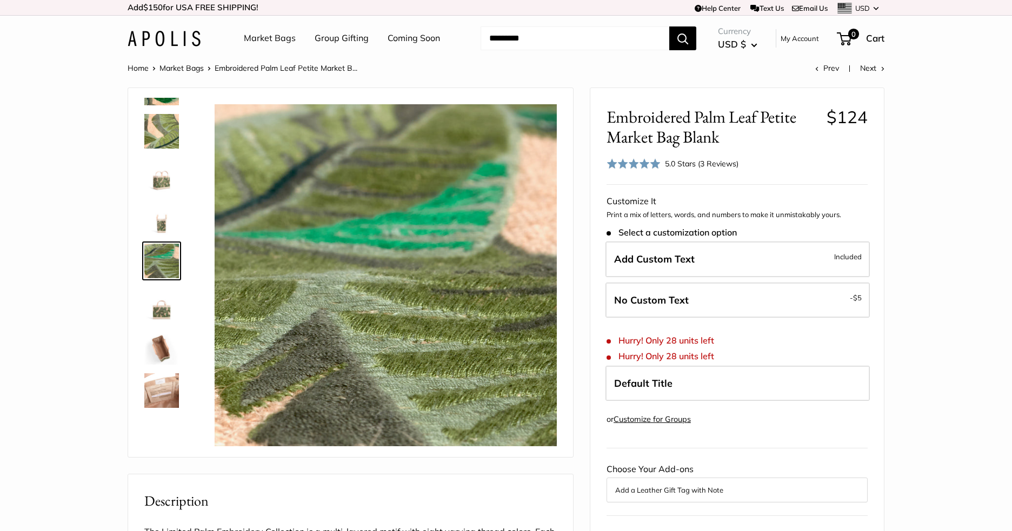
click at [172, 66] on link "Market Bags" at bounding box center [181, 68] width 44 height 10
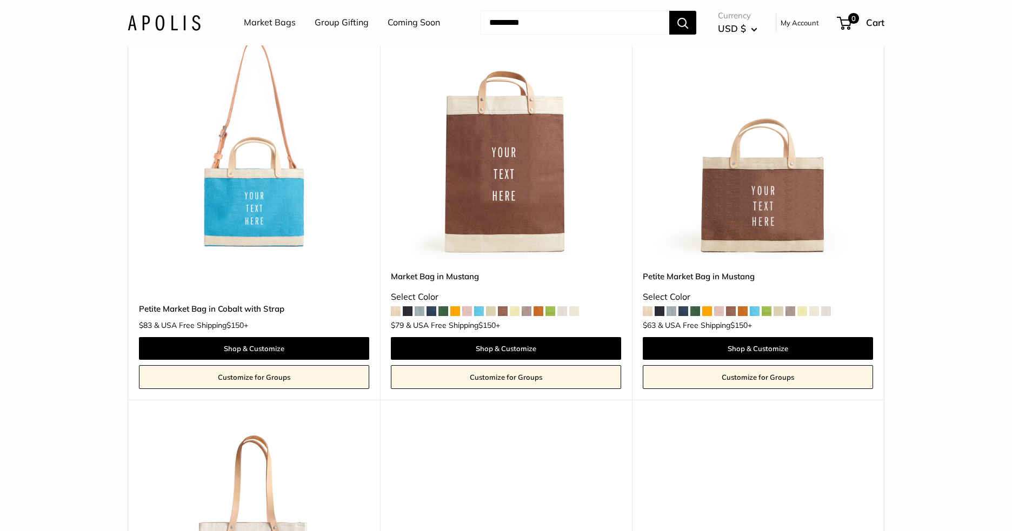
scroll to position [3081, 0]
